Goal: Task Accomplishment & Management: Use online tool/utility

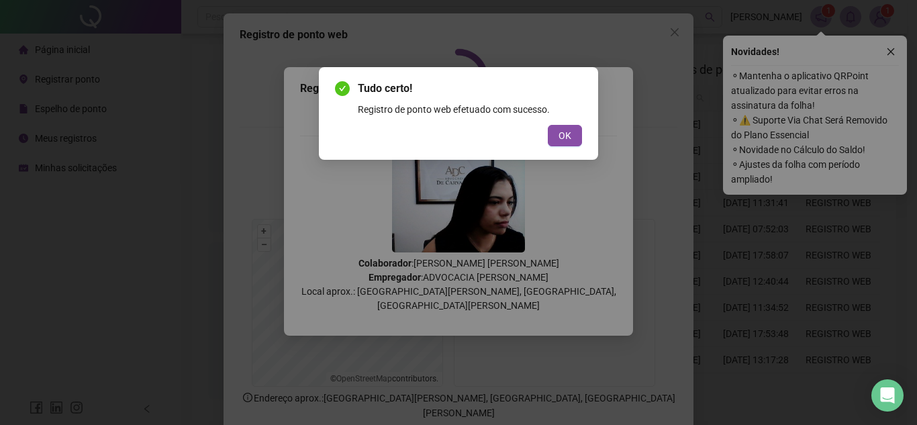
scroll to position [70, 0]
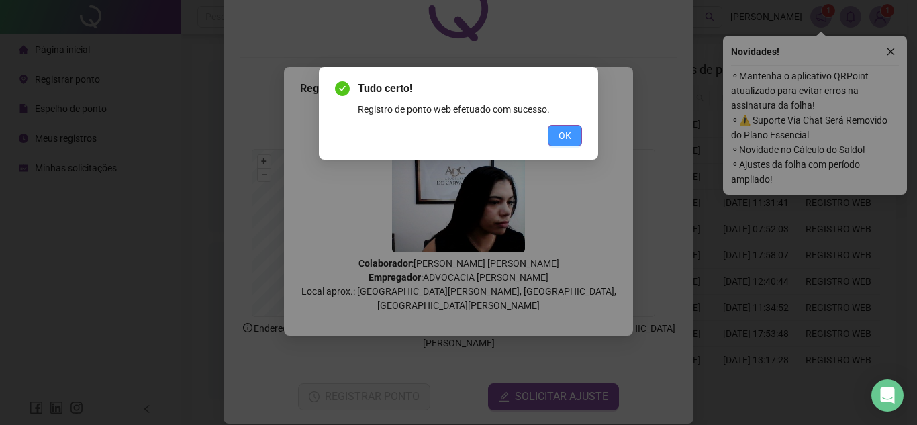
click at [553, 134] on button "OK" at bounding box center [565, 135] width 34 height 21
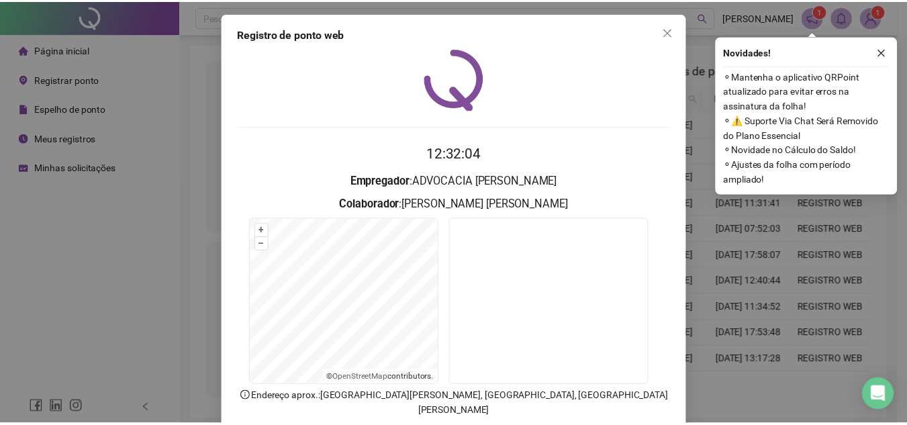
scroll to position [0, 0]
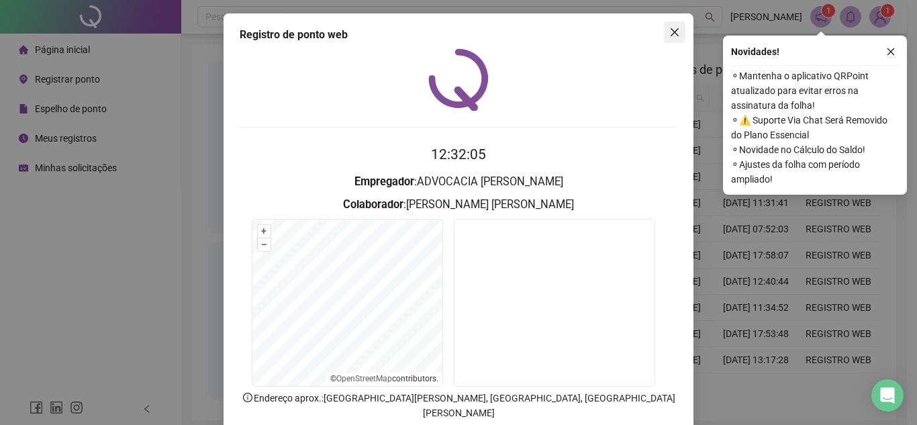
click at [664, 40] on button "Close" at bounding box center [674, 31] width 21 height 21
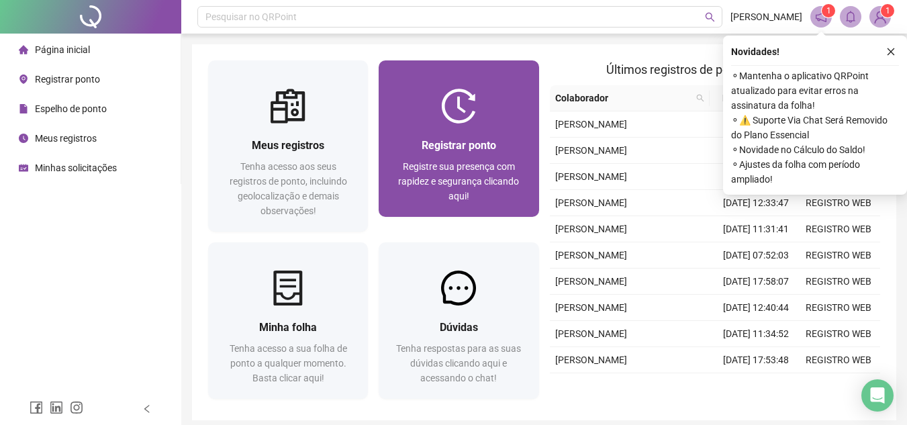
click at [453, 173] on span "Registre sua presença com rapidez e segurança clicando aqui!" at bounding box center [458, 181] width 121 height 40
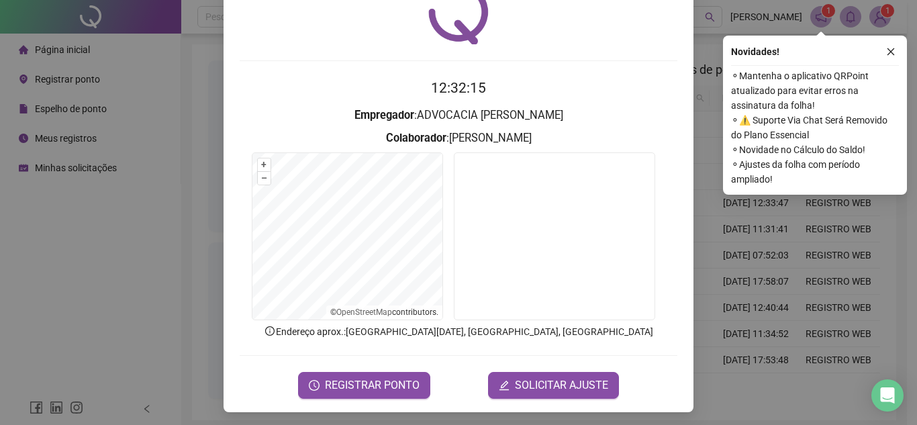
scroll to position [67, 0]
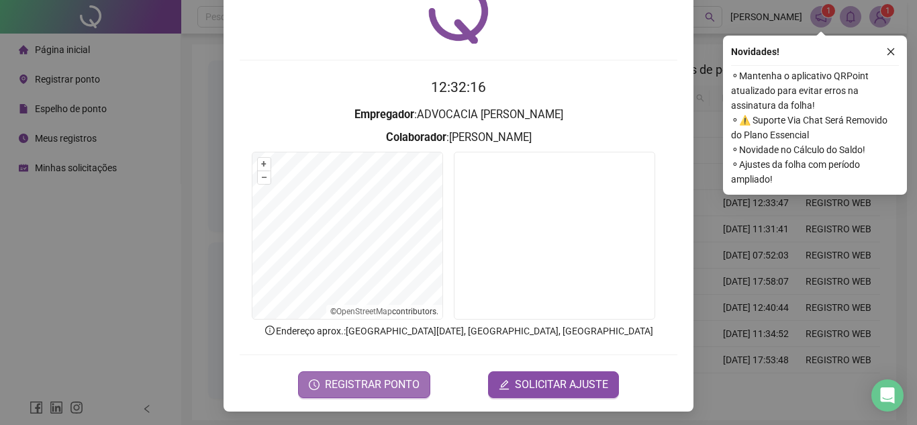
click at [387, 379] on span "REGISTRAR PONTO" at bounding box center [372, 385] width 95 height 16
